Goal: Navigation & Orientation: Find specific page/section

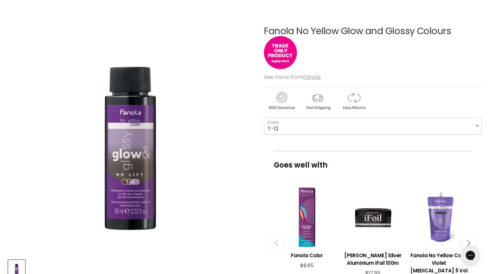
scroll to position [69, 0]
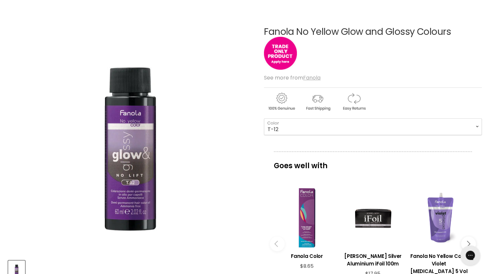
click at [313, 78] on u "Fanola" at bounding box center [311, 78] width 17 height 8
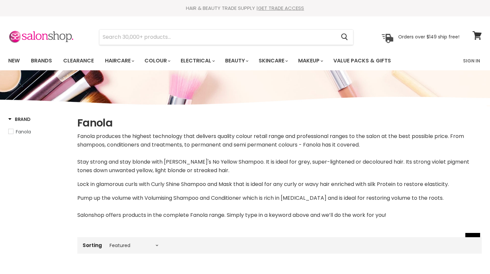
select select "manual"
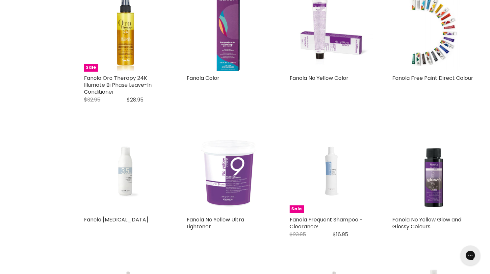
scroll to position [1503, 0]
